Goal: Information Seeking & Learning: Learn about a topic

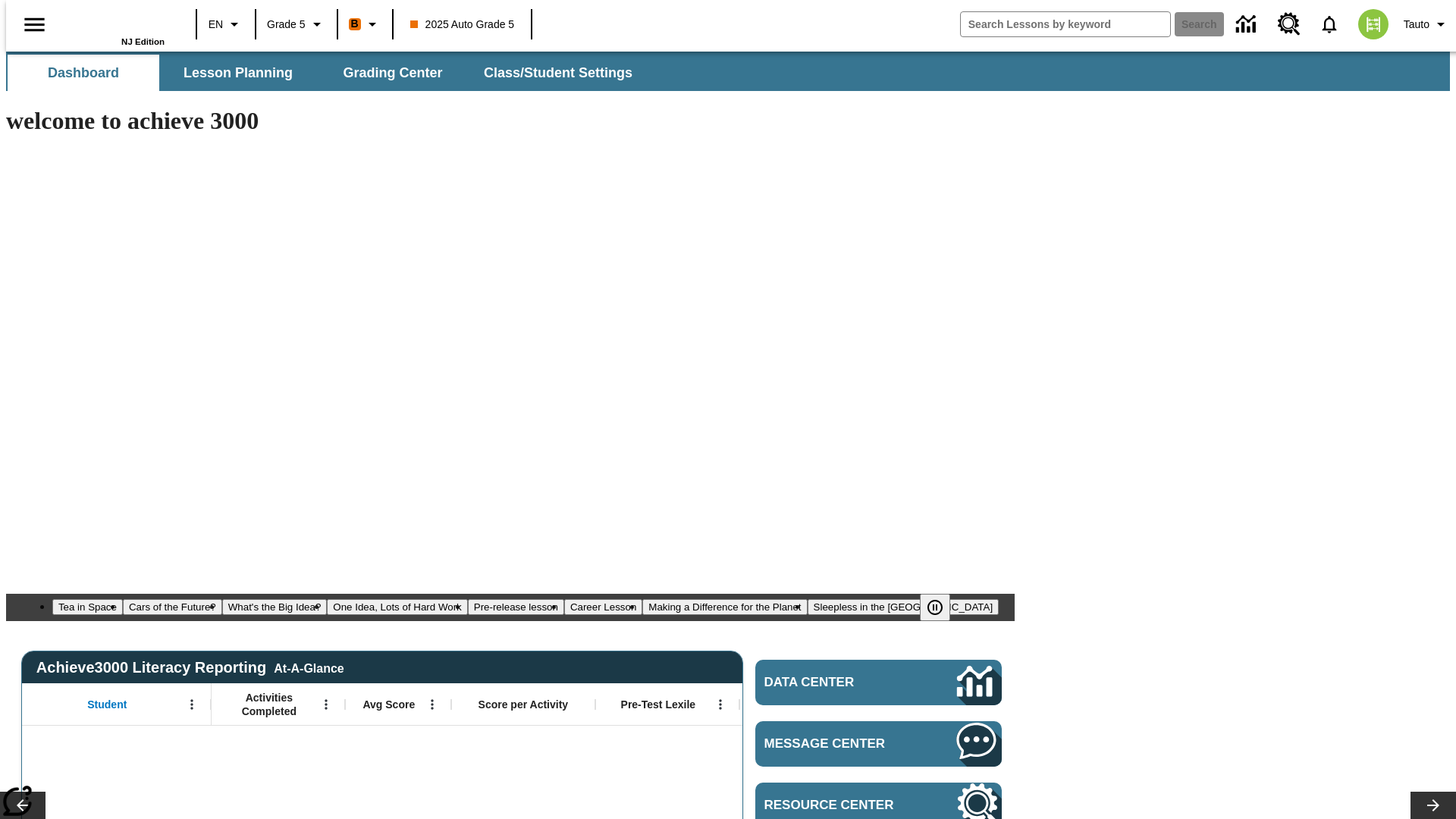
type input "-1"
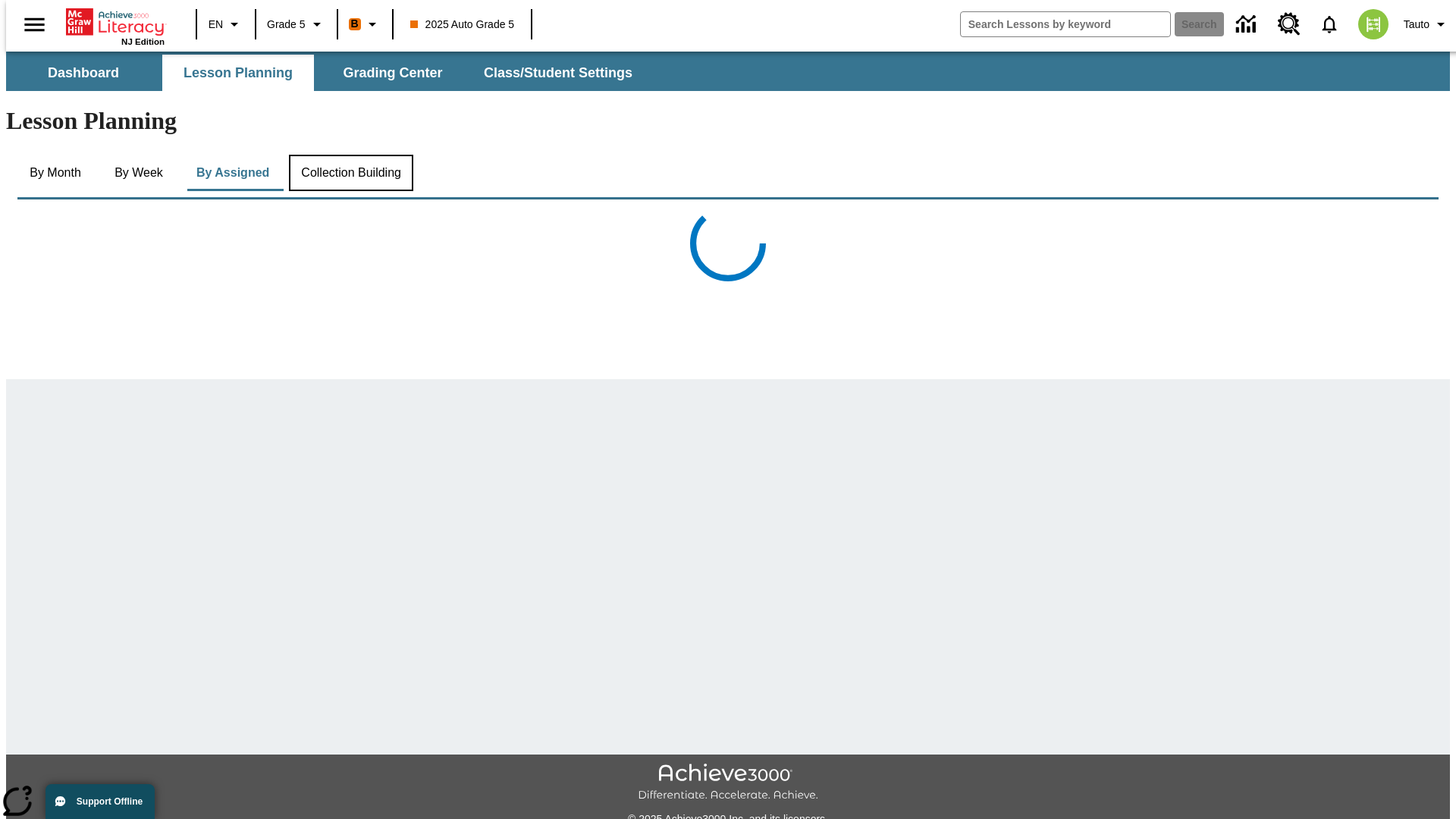
click at [350, 155] on button "Collection Building" at bounding box center [351, 173] width 124 height 37
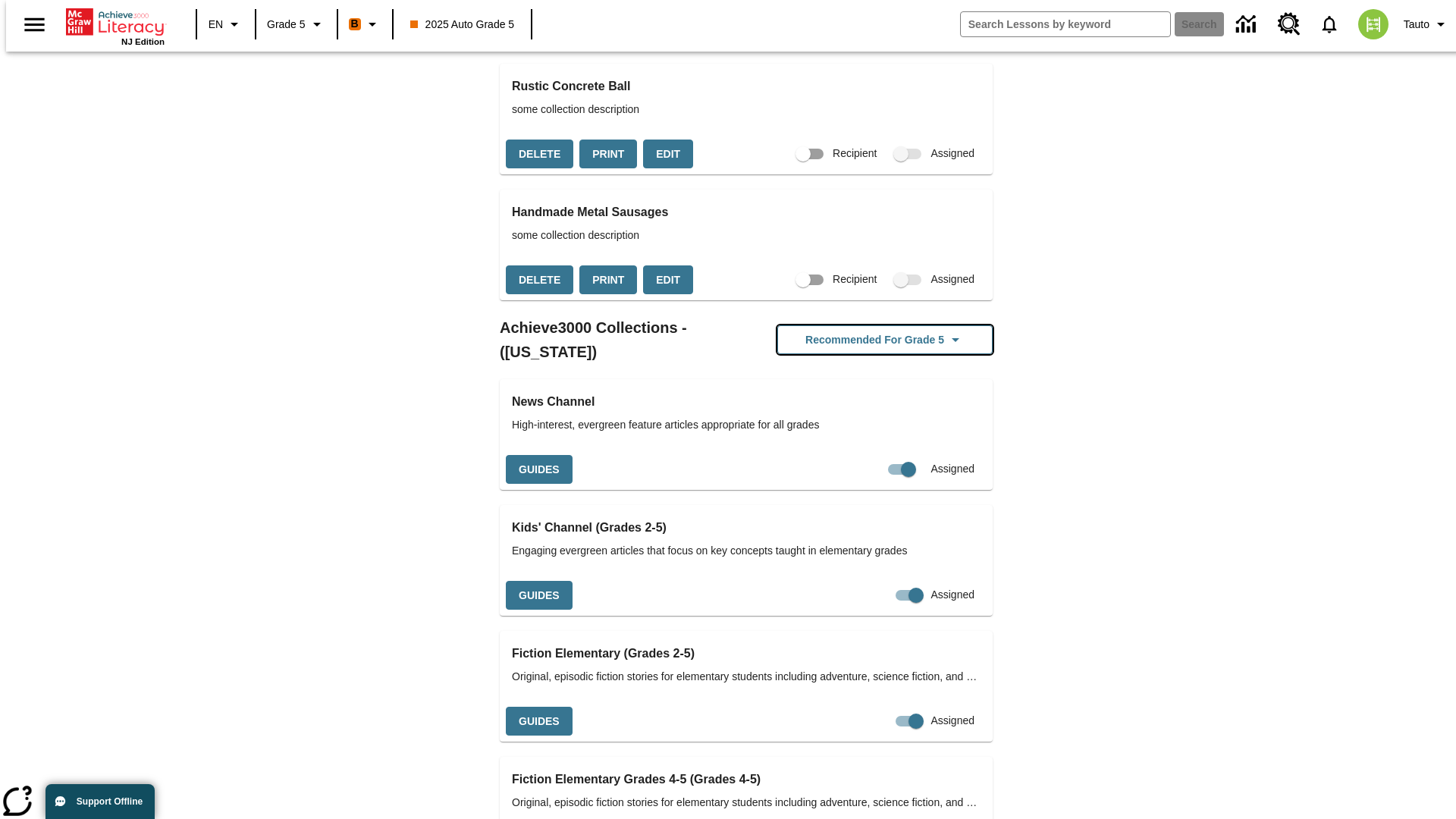
scroll to position [2857, 0]
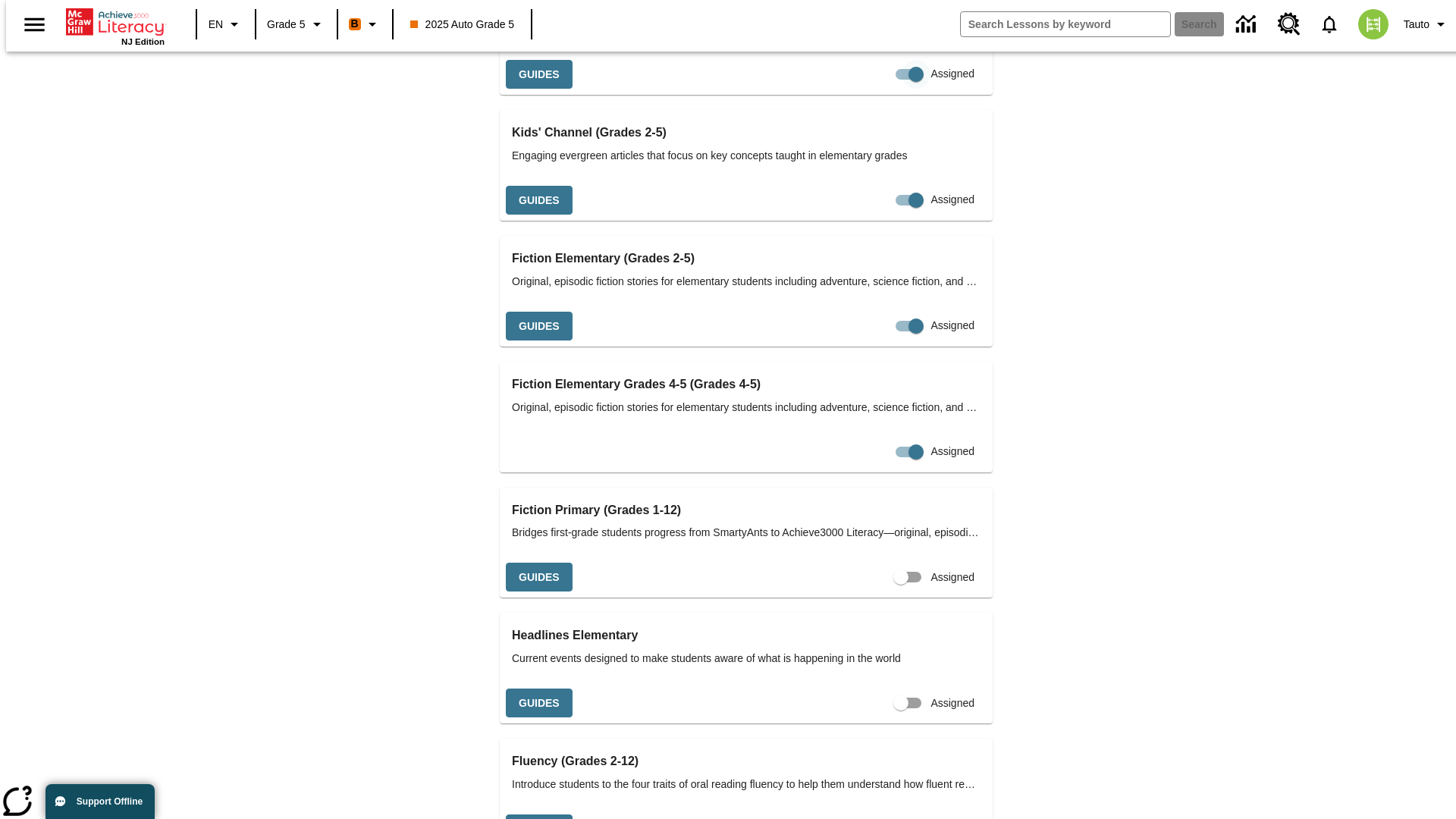
click at [872, 89] on input "Assigned" at bounding box center [916, 74] width 87 height 29
checkbox input "false"
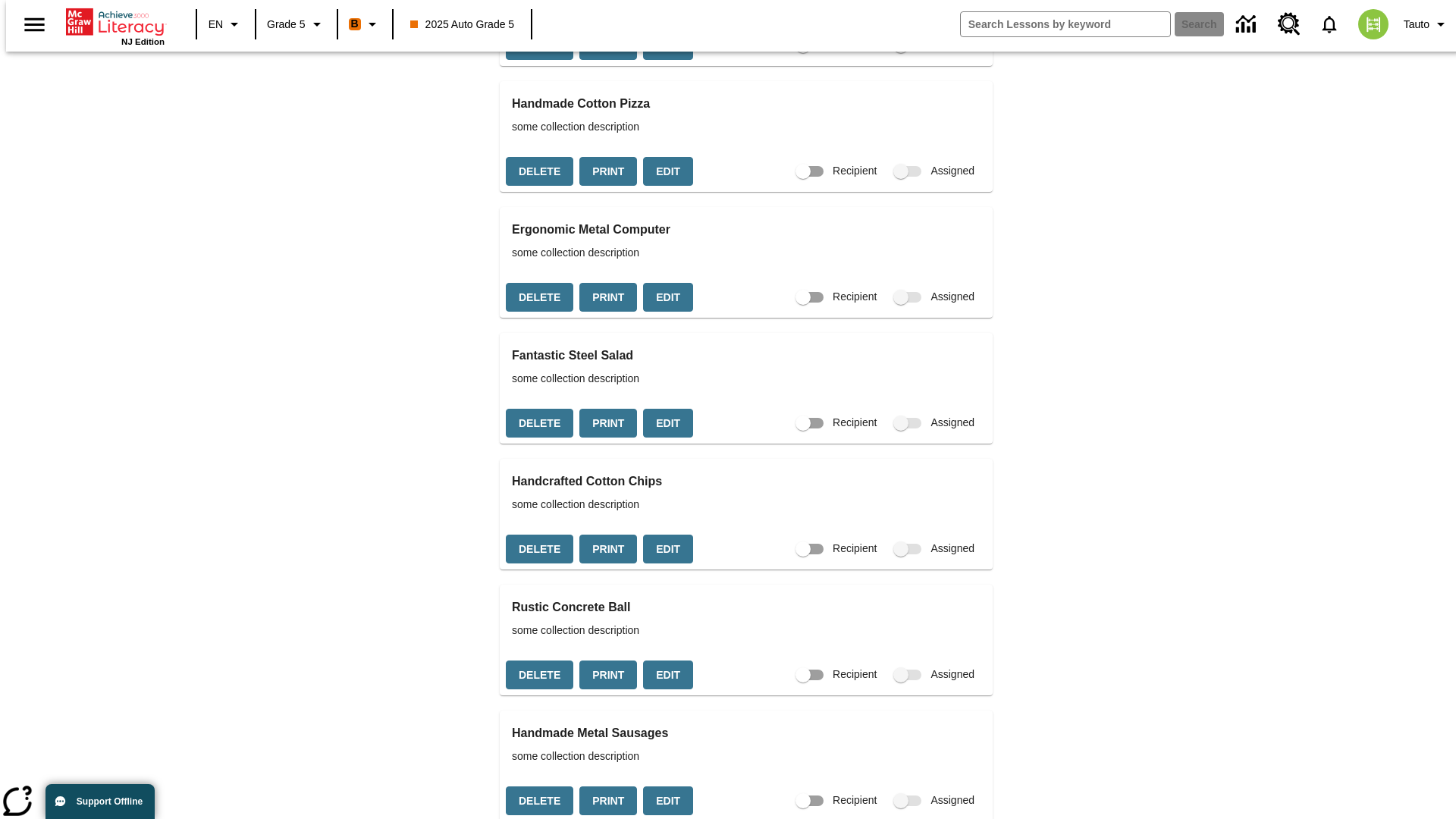
scroll to position [2193, 0]
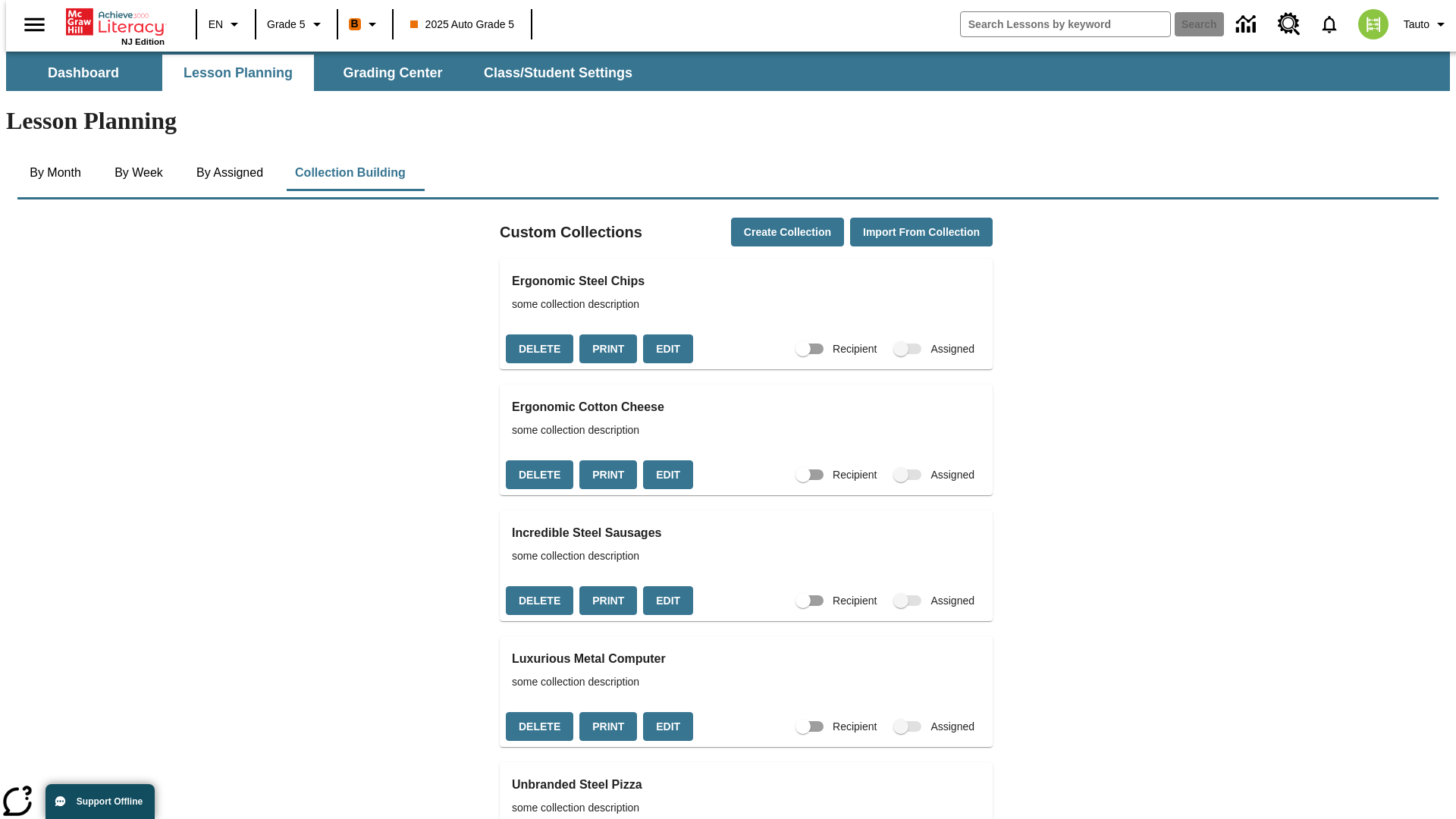
scroll to position [2588, 0]
